Goal: Task Accomplishment & Management: Manage account settings

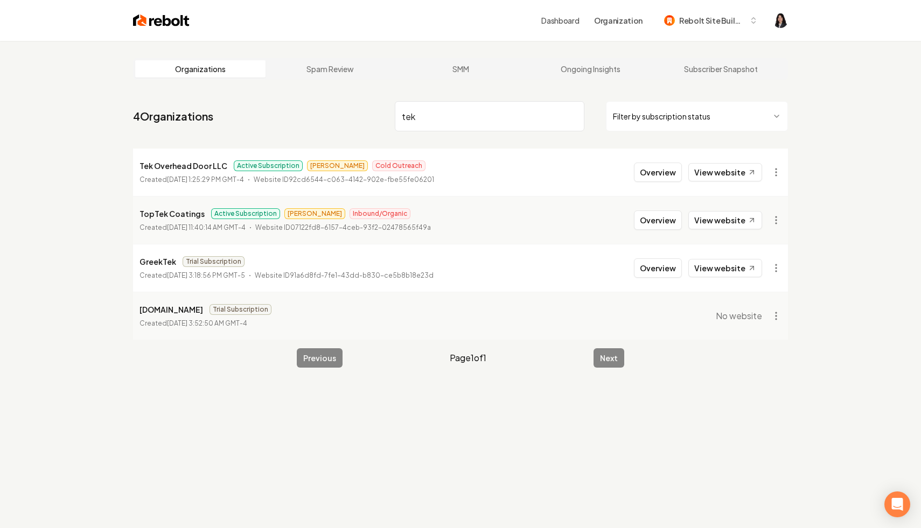
click at [570, 116] on input "tek" at bounding box center [490, 116] width 190 height 30
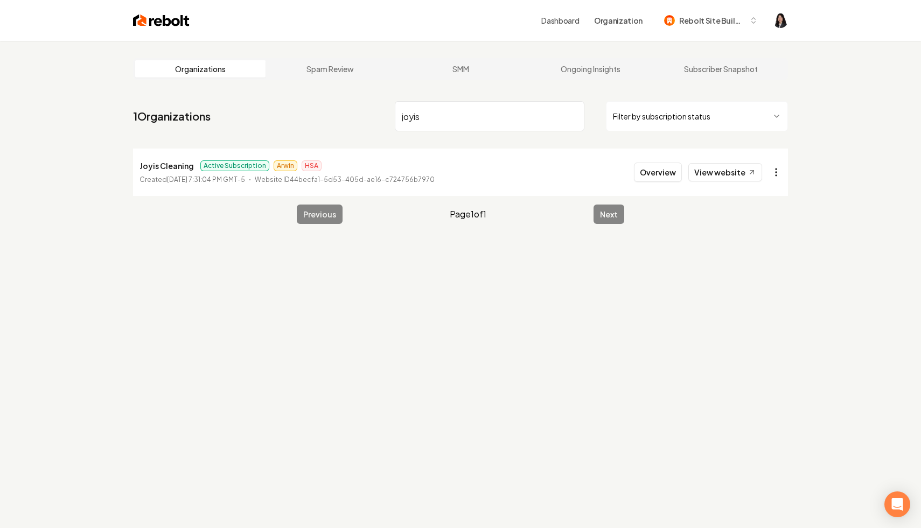
type input "joyis"
click at [770, 173] on html "Dashboard Organization Rebolt Site Builder Organizations Spam Review SMM Ongoin…" at bounding box center [460, 264] width 921 height 528
click at [758, 267] on link "View in Stripe" at bounding box center [750, 265] width 68 height 17
click at [575, 115] on input "joyis" at bounding box center [490, 116] width 190 height 30
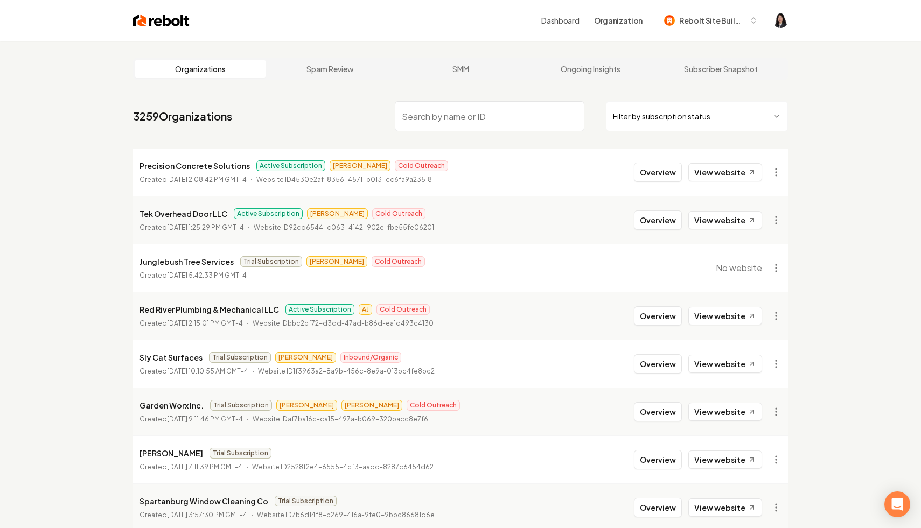
click at [658, 115] on html "Dashboard Organization Rebolt Site Builder Organizations Spam Review SMM Ongoin…" at bounding box center [460, 264] width 921 height 528
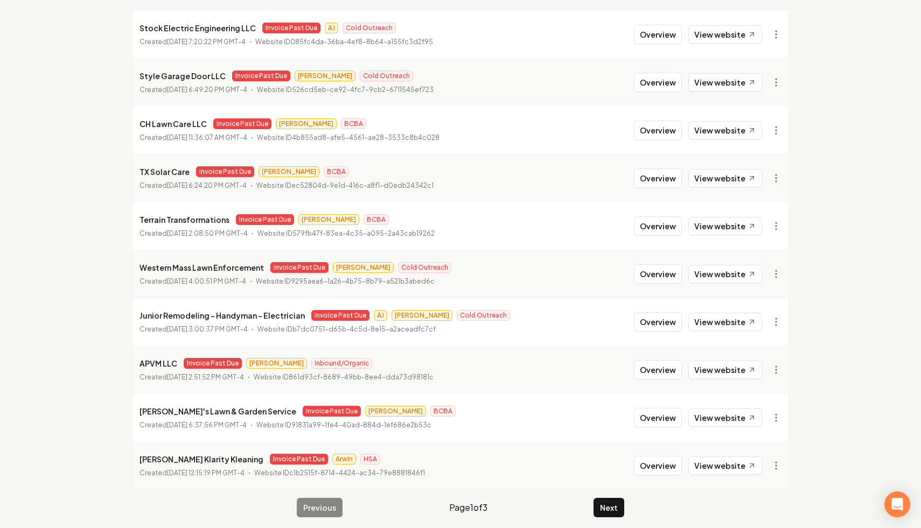
scroll to position [144, 0]
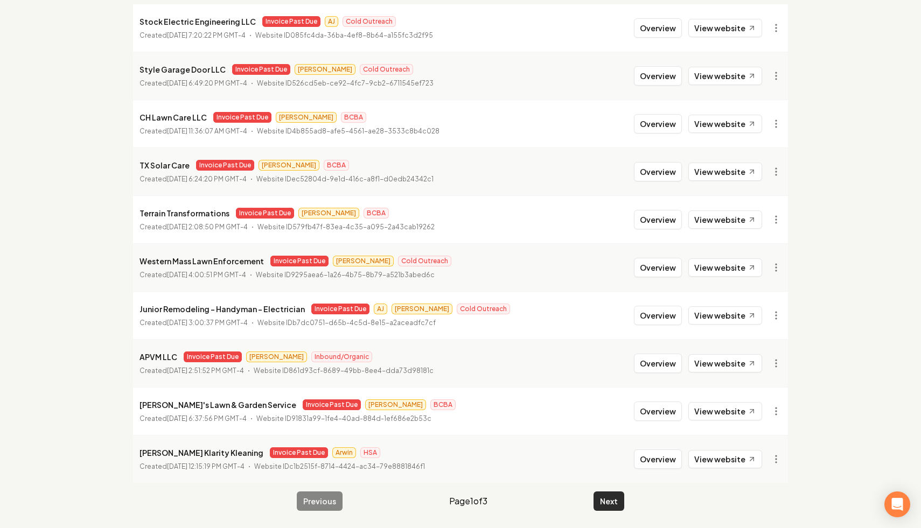
click at [608, 502] on button "Next" at bounding box center [609, 501] width 31 height 19
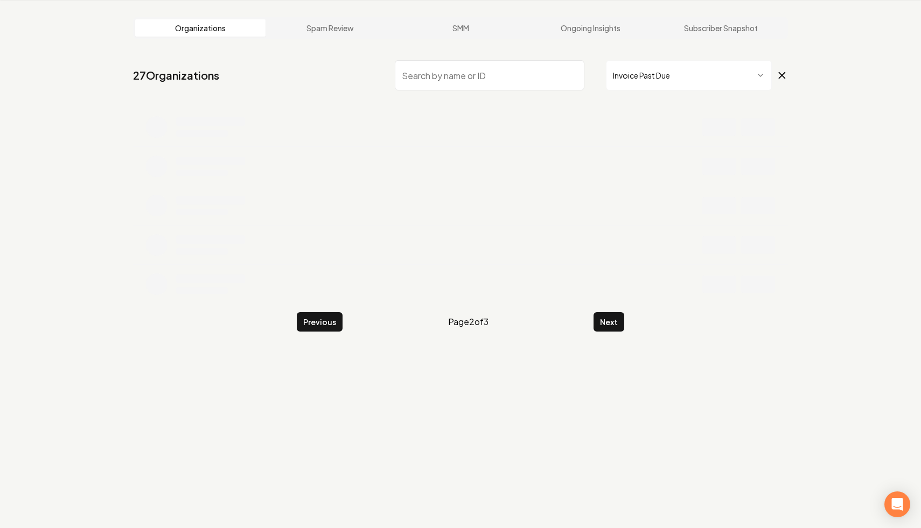
scroll to position [144, 0]
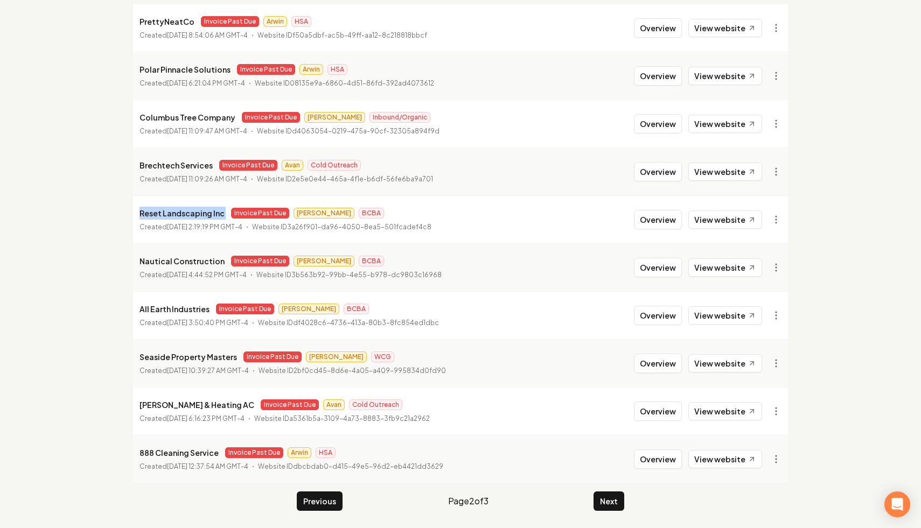
drag, startPoint x: 225, startPoint y: 215, endPoint x: 135, endPoint y: 218, distance: 90.0
click at [135, 218] on li "Reset Landscaping Inc Invoice Past Due [PERSON_NAME] BCBA Created [DATE] 2:19:1…" at bounding box center [460, 220] width 655 height 48
copy p "Reset Landscaping Inc"
click at [773, 219] on html "Dashboard Organization Rebolt Site Builder Organizations Spam Review SMM Ongoin…" at bounding box center [460, 120] width 921 height 528
click at [765, 313] on link "View in Stripe" at bounding box center [750, 312] width 68 height 17
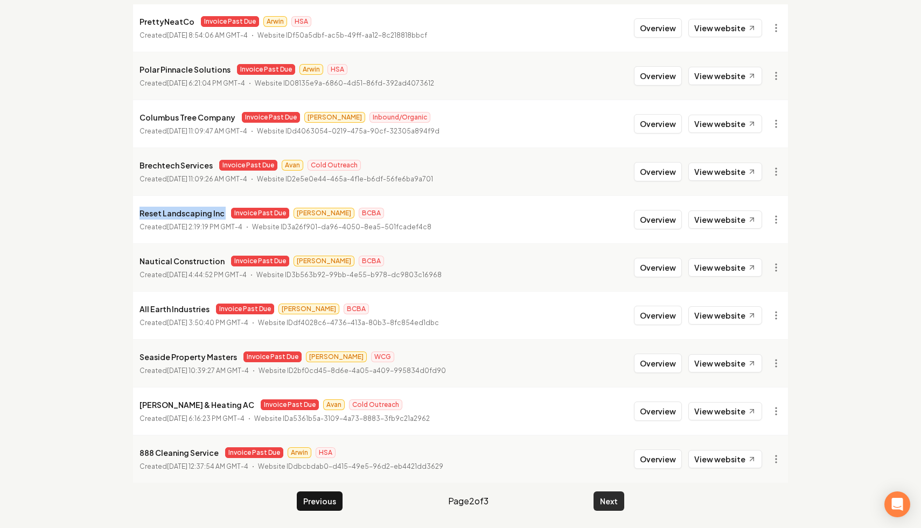
click at [605, 502] on button "Next" at bounding box center [609, 501] width 31 height 19
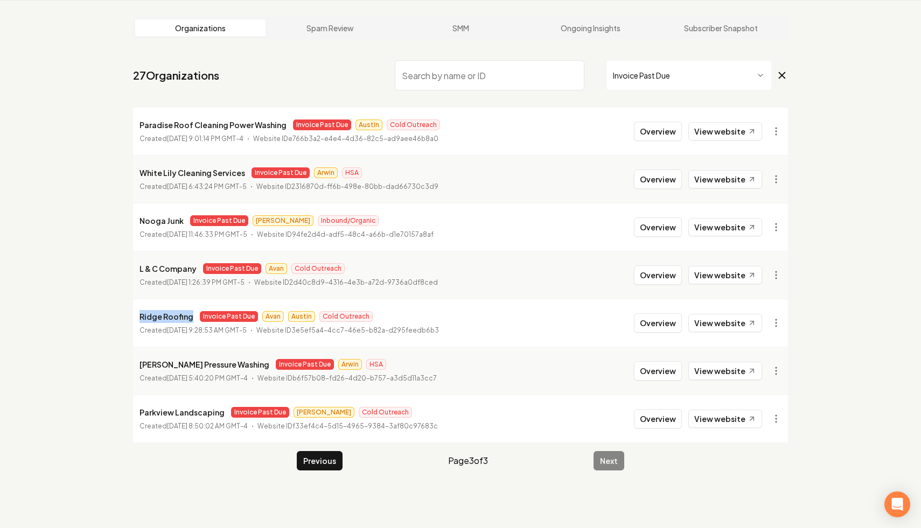
drag, startPoint x: 192, startPoint y: 316, endPoint x: 123, endPoint y: 319, distance: 69.0
click at [123, 319] on main "Organizations Spam Review SMM Ongoing Insights Subscriber Snapshot 27 Organizat…" at bounding box center [461, 244] width 690 height 488
copy p "Ridge Roofing"
click at [783, 321] on html "Dashboard Organization Rebolt Site Builder Organizations Spam Review SMM Ongoin…" at bounding box center [460, 223] width 921 height 528
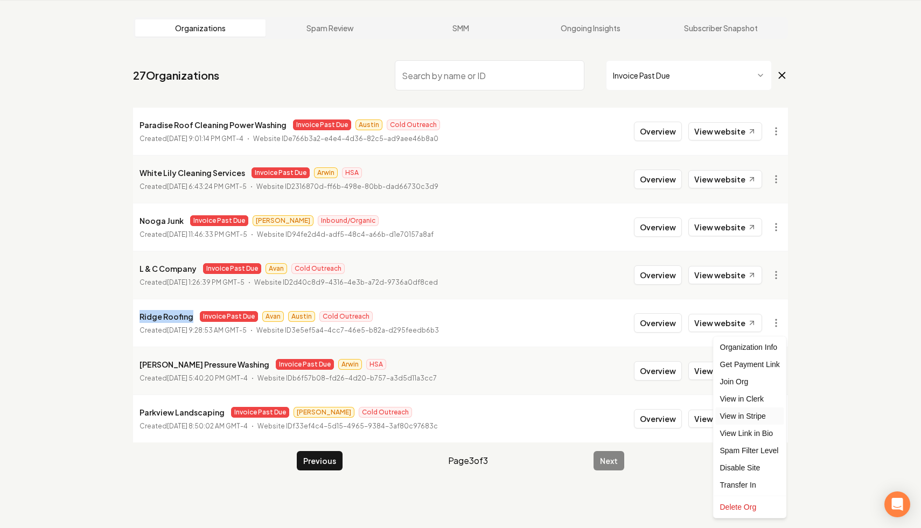
click at [758, 415] on link "View in Stripe" at bounding box center [750, 416] width 68 height 17
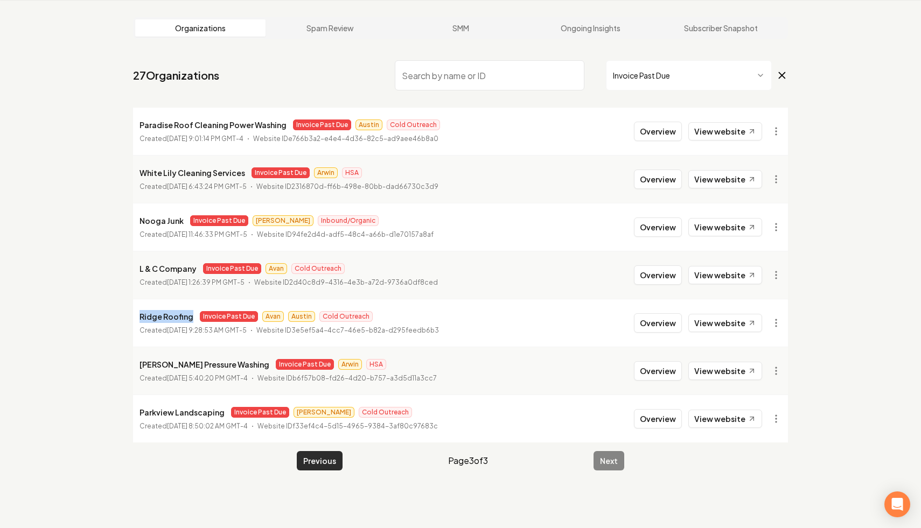
click at [314, 461] on button "Previous" at bounding box center [320, 460] width 46 height 19
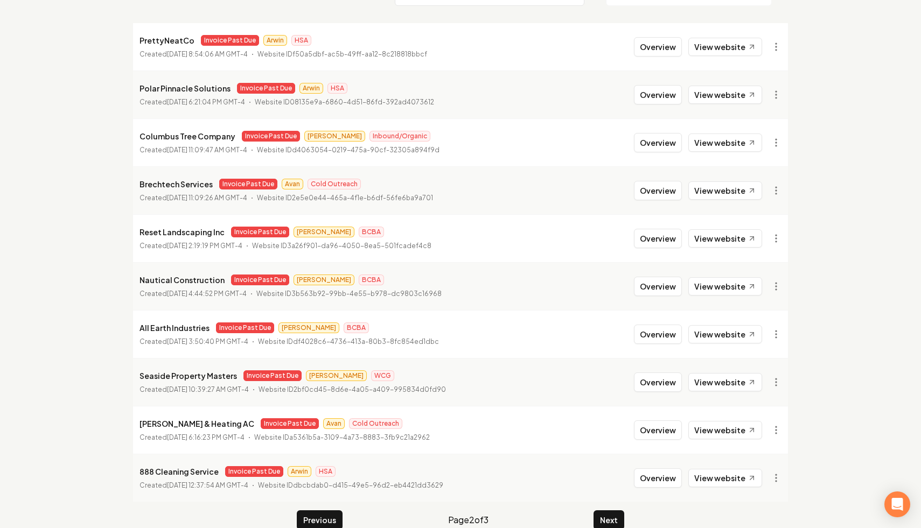
scroll to position [127, 0]
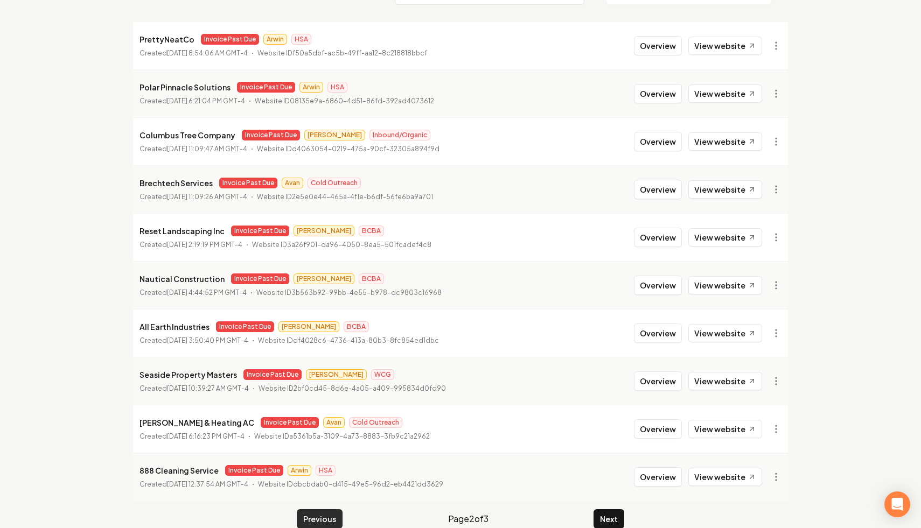
click at [325, 524] on button "Previous" at bounding box center [320, 519] width 46 height 19
